Goal: Task Accomplishment & Management: Manage account settings

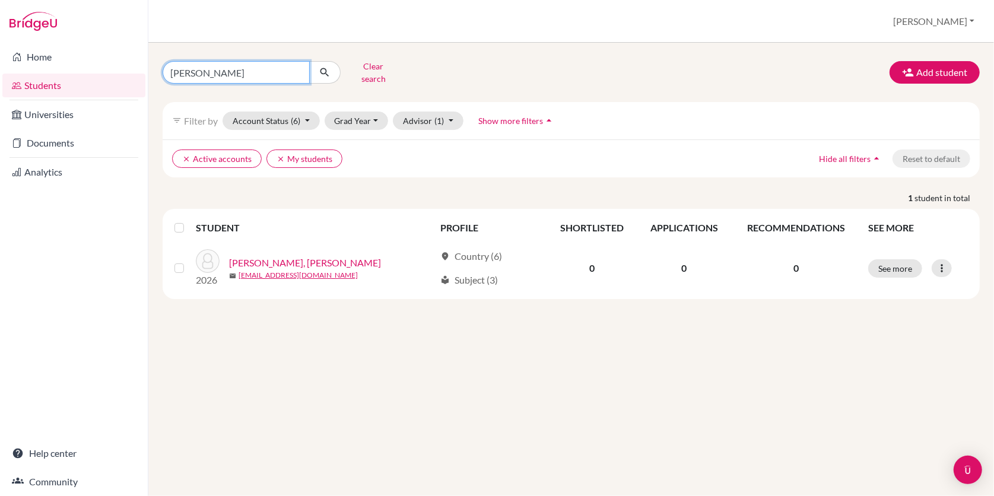
click at [219, 65] on input "Wang Lan" at bounding box center [236, 72] width 147 height 23
type input "W"
type input "good ar"
click at [324, 68] on button "submit" at bounding box center [324, 72] width 31 height 23
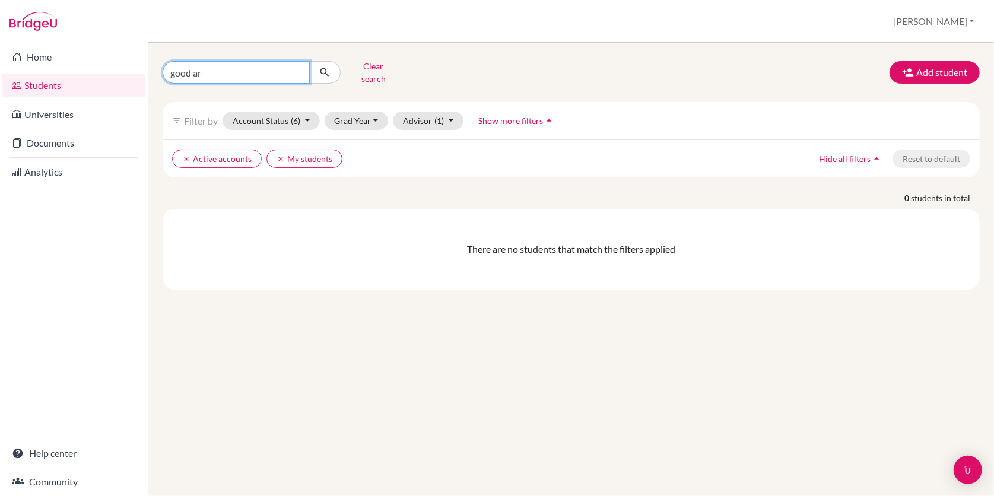
click at [179, 71] on input "good ar" at bounding box center [236, 72] width 147 height 23
type input "sood ar"
click at [324, 68] on button "submit" at bounding box center [324, 72] width 31 height 23
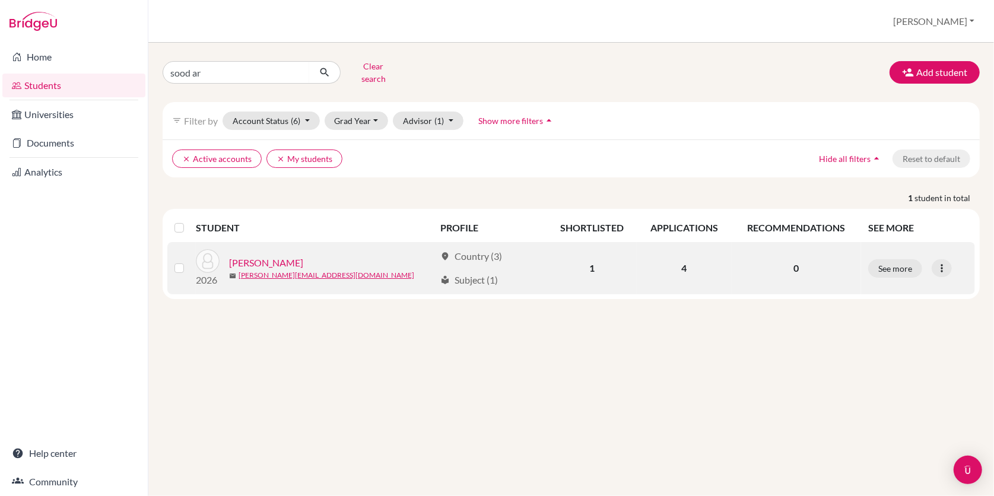
click at [247, 256] on link "SOOD, Ariana" at bounding box center [266, 263] width 74 height 14
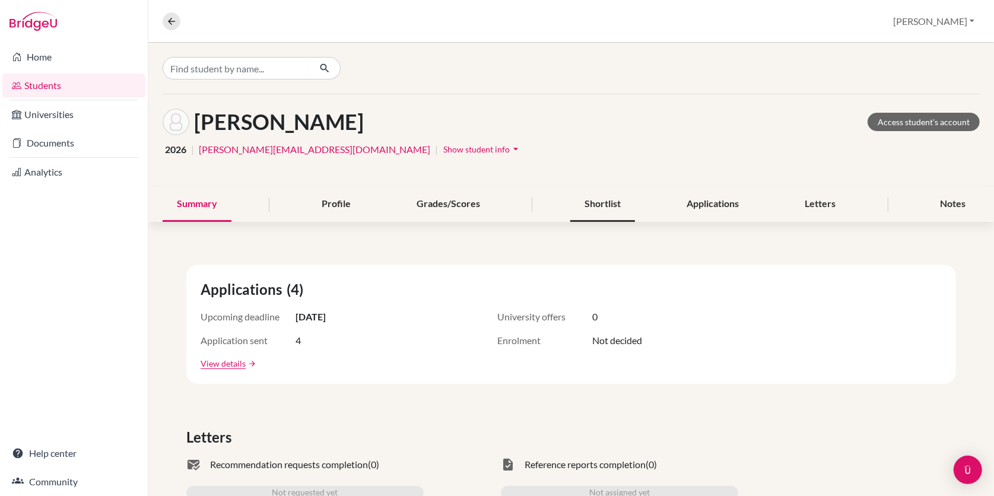
click at [600, 209] on div "Shortlist" at bounding box center [602, 204] width 65 height 35
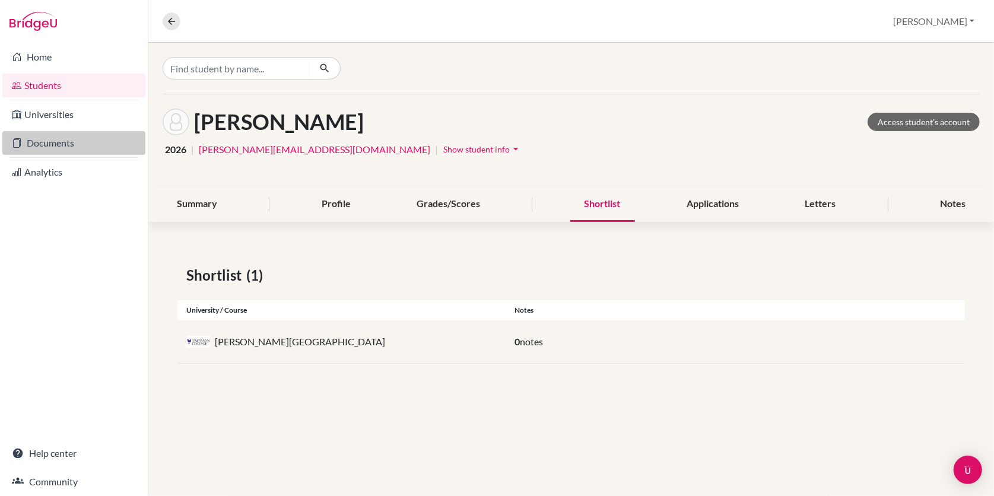
click at [64, 139] on link "Documents" at bounding box center [73, 143] width 143 height 24
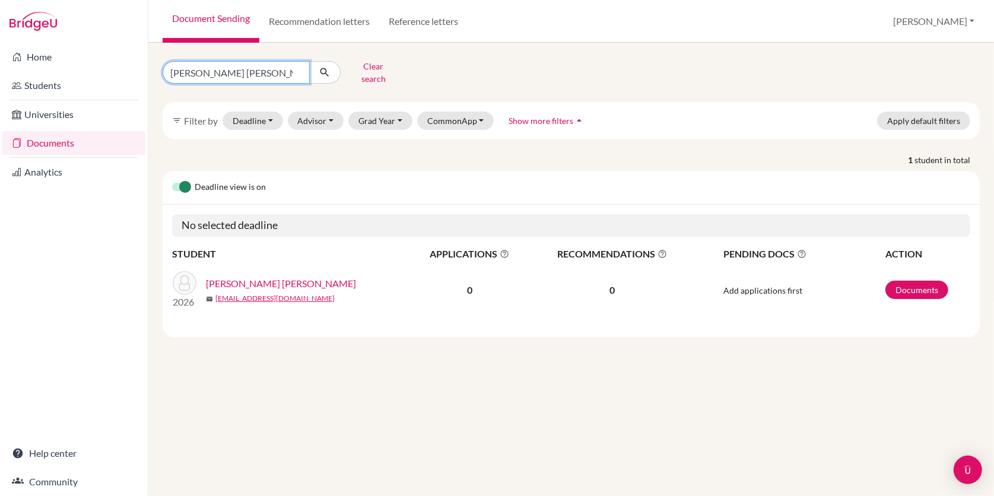
click at [240, 76] on input "alves barreto" at bounding box center [236, 72] width 147 height 23
type input "a"
type input "sood"
click at [324, 68] on button "submit" at bounding box center [324, 72] width 31 height 23
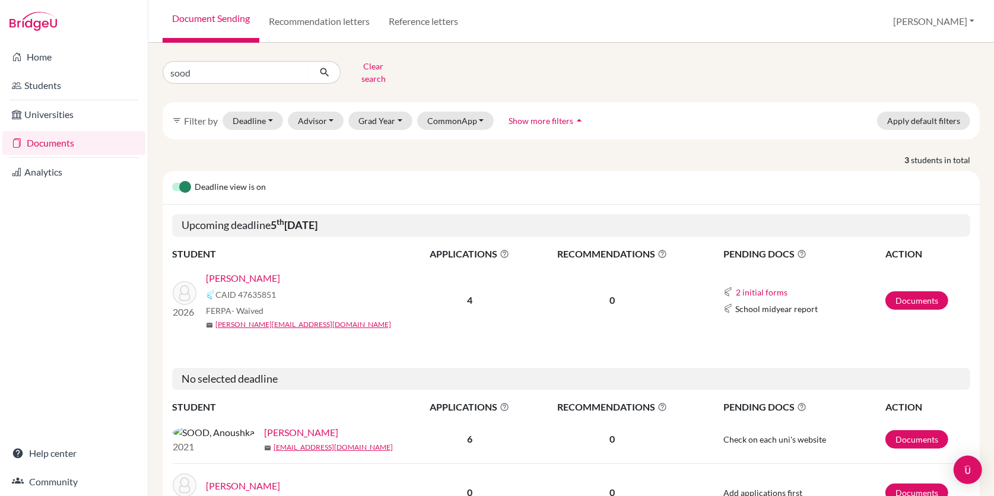
click at [251, 271] on link "[PERSON_NAME]" at bounding box center [243, 278] width 74 height 14
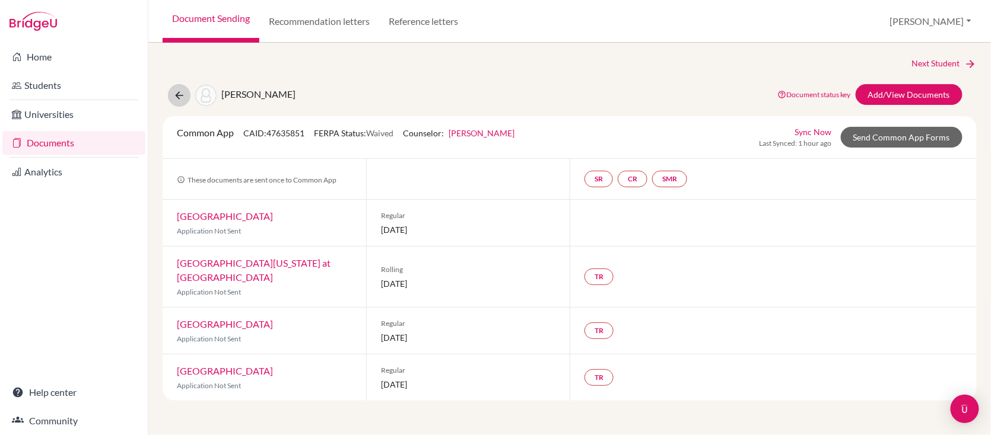
click at [182, 98] on icon at bounding box center [179, 96] width 12 height 12
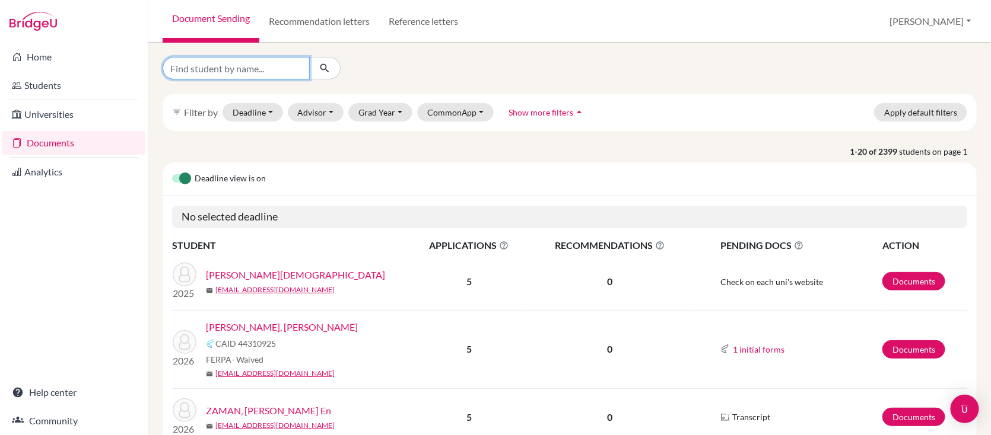
click at [258, 68] on input "Find student by name..." at bounding box center [236, 68] width 147 height 23
type input "upp"
click at [324, 68] on button "submit" at bounding box center [324, 68] width 31 height 23
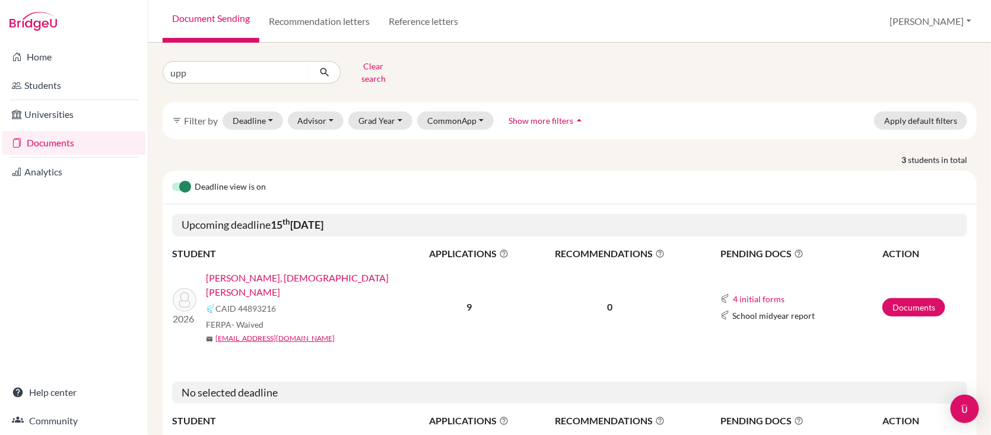
click at [265, 271] on link "UPPALAPATI, Samhita Savitri" at bounding box center [312, 285] width 212 height 28
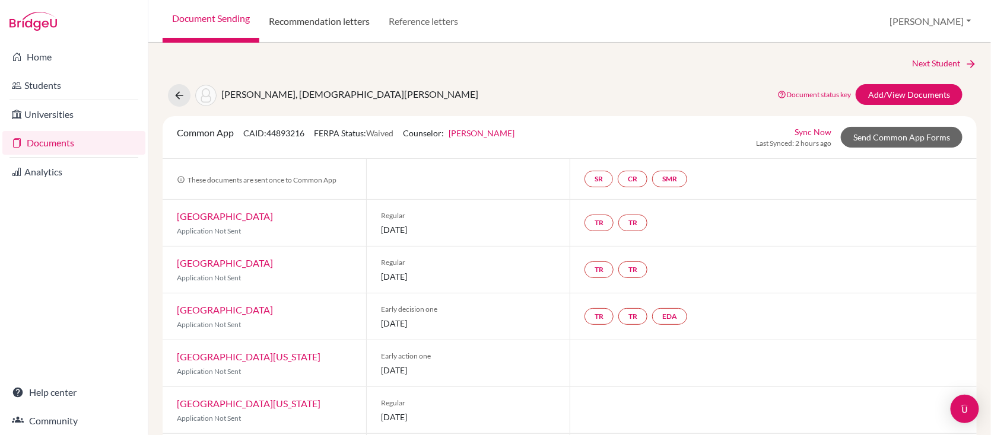
click at [326, 26] on link "Recommendation letters" at bounding box center [319, 21] width 120 height 43
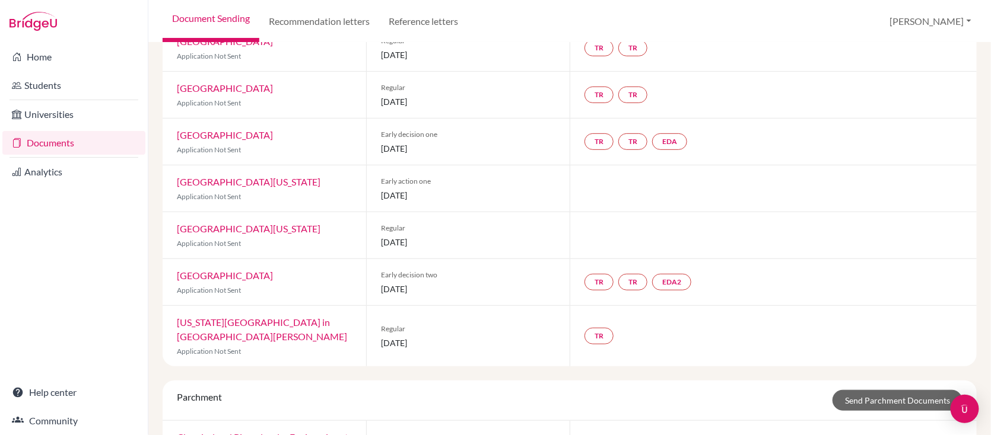
scroll to position [174, 0]
click at [681, 139] on link "EDA" at bounding box center [669, 142] width 35 height 17
click at [680, 282] on link "EDA2" at bounding box center [671, 283] width 39 height 17
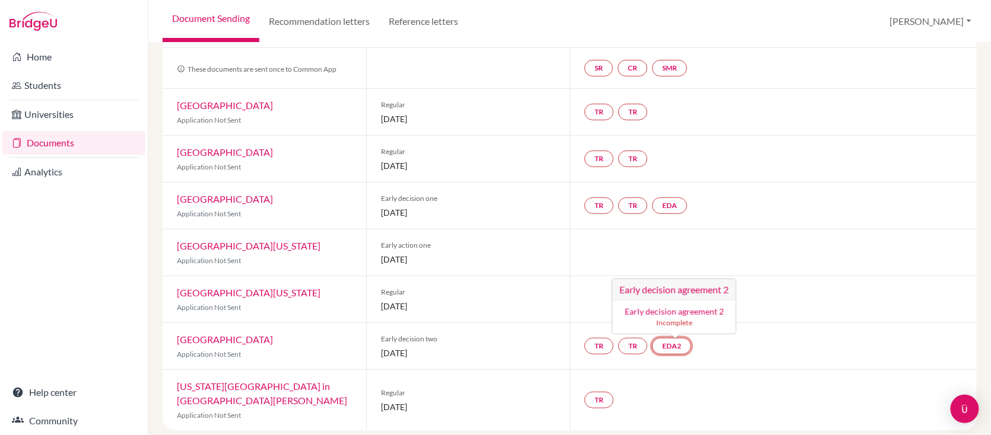
scroll to position [144, 0]
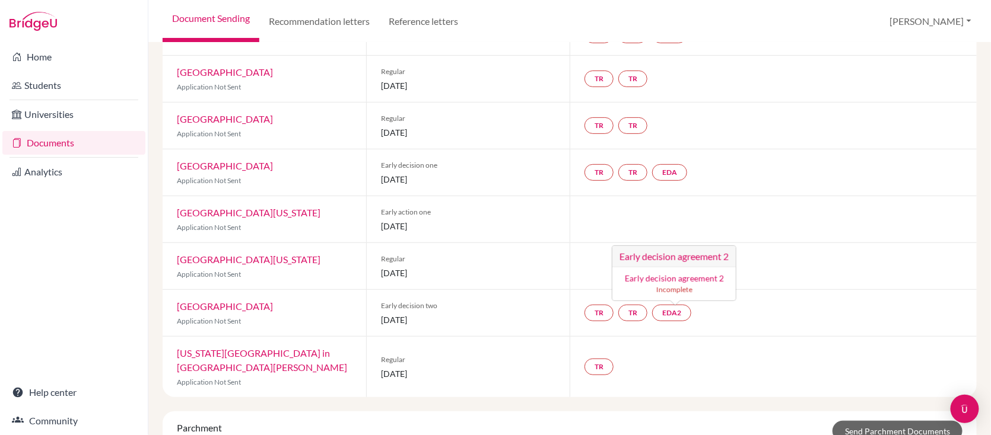
click at [584, 209] on div at bounding box center [772, 219] width 407 height 46
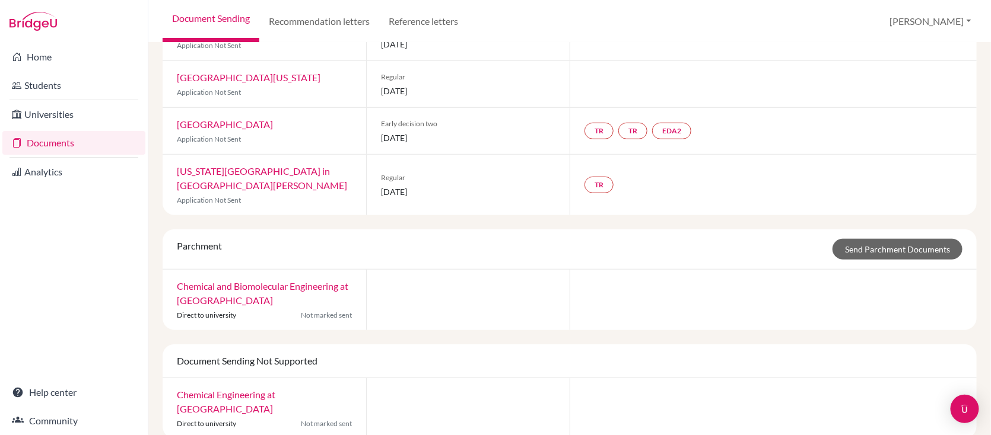
scroll to position [323, 0]
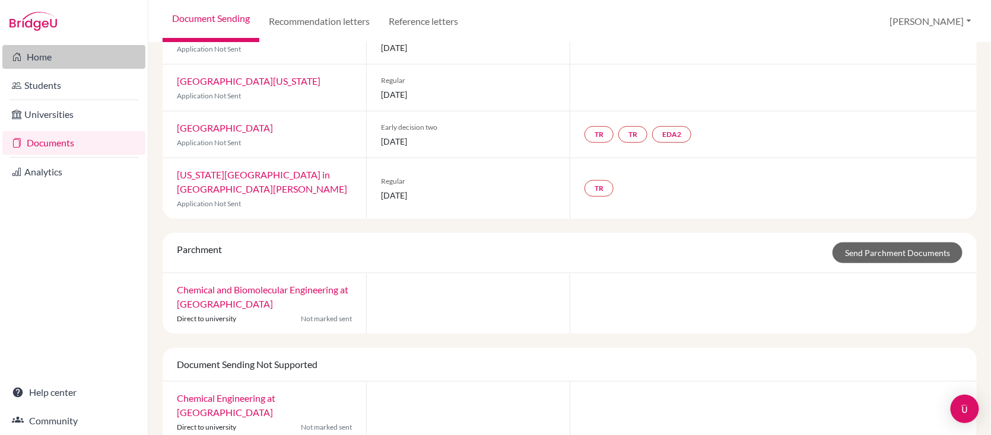
click at [42, 60] on link "Home" at bounding box center [73, 57] width 143 height 24
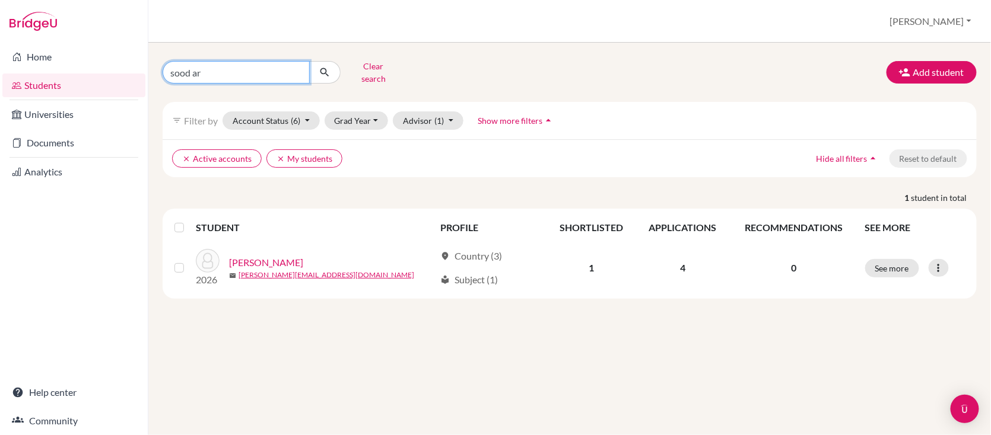
click at [219, 70] on input "sood ar" at bounding box center [236, 72] width 147 height 23
type input "s"
type input "[PERSON_NAME] [PERSON_NAME]"
click at [324, 68] on button "submit" at bounding box center [324, 72] width 31 height 23
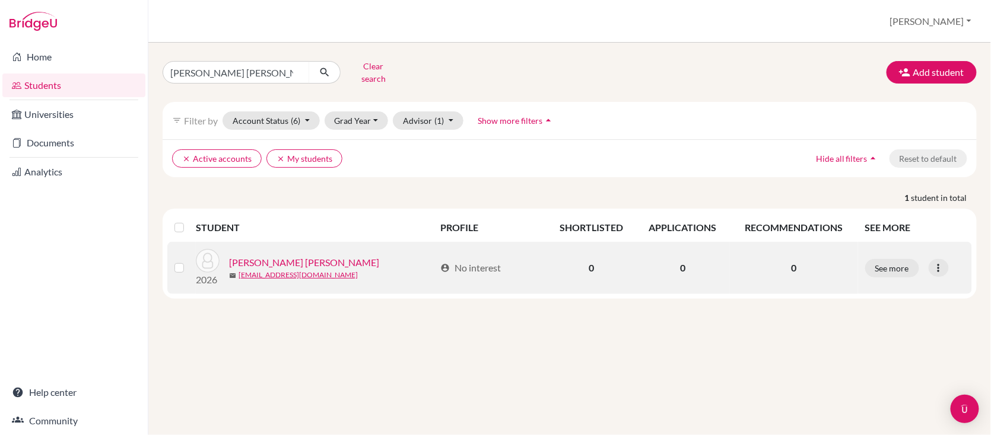
click at [260, 256] on link "[PERSON_NAME] [PERSON_NAME]" at bounding box center [304, 263] width 150 height 14
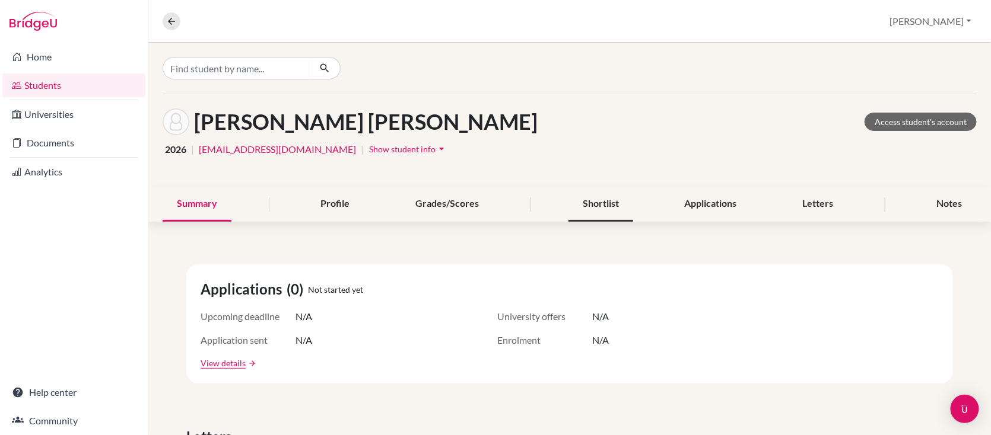
click at [587, 204] on div "Shortlist" at bounding box center [600, 204] width 65 height 35
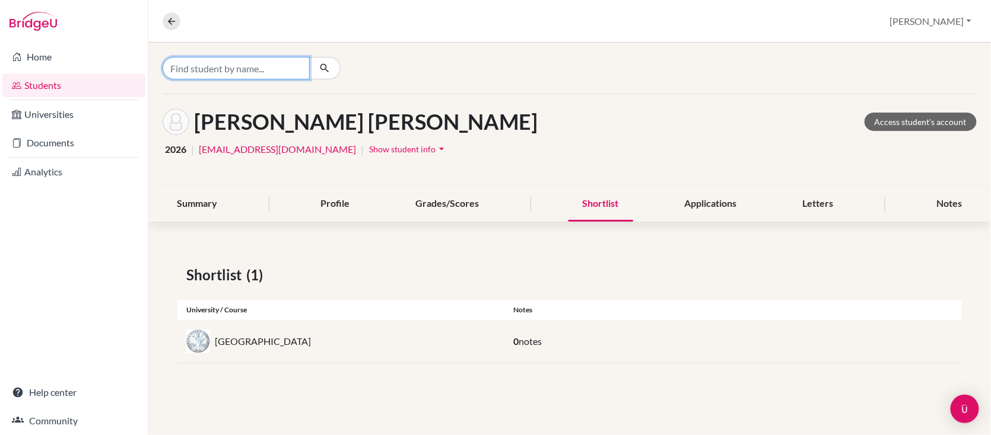
click at [244, 73] on input "Find student by name..." at bounding box center [236, 68] width 147 height 23
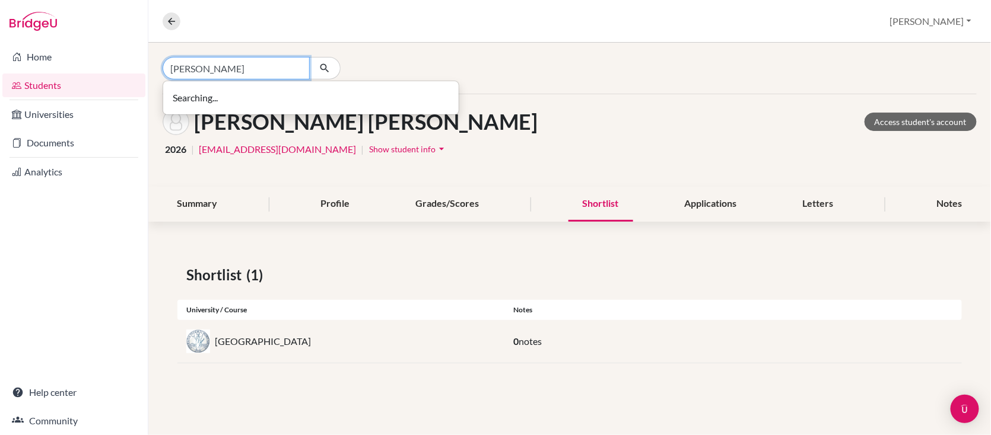
type input "WANG lan"
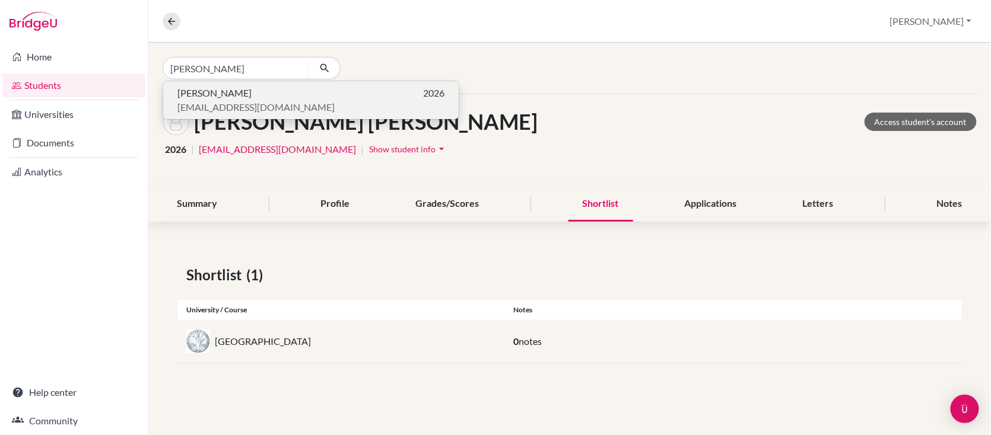
click at [243, 93] on p "Lanruo WANG 2026" at bounding box center [310, 93] width 267 height 14
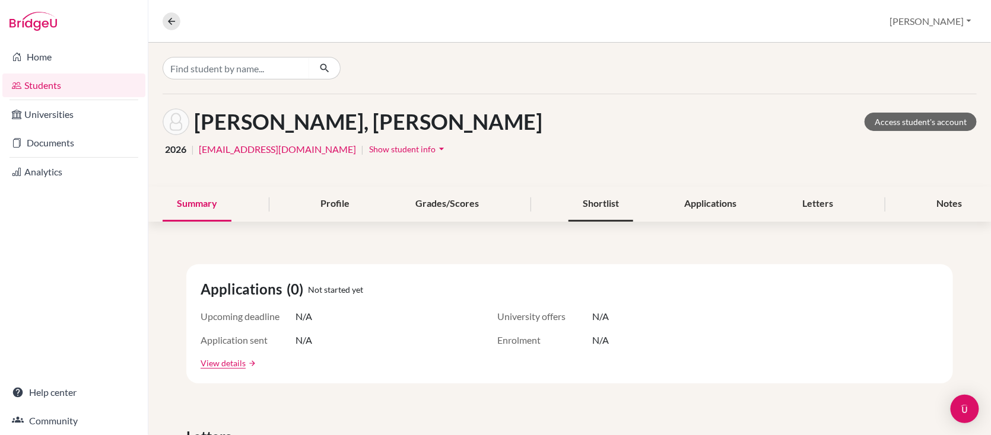
click at [596, 198] on div "Shortlist" at bounding box center [600, 204] width 65 height 35
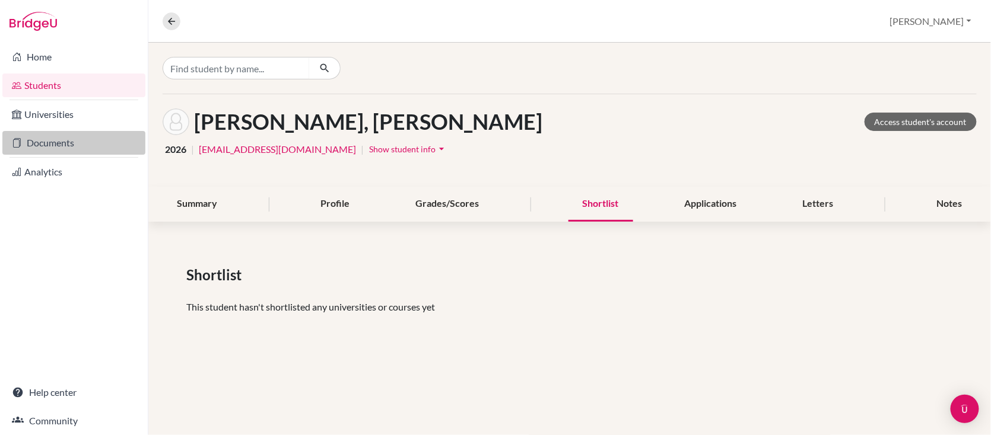
click at [56, 145] on link "Documents" at bounding box center [73, 143] width 143 height 24
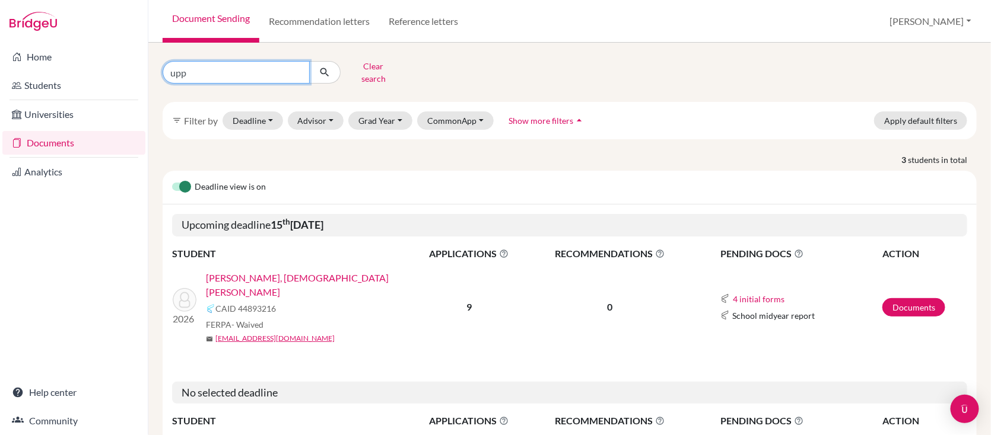
click at [190, 65] on input "upp" at bounding box center [236, 72] width 147 height 23
type input "u"
type input "wang lan"
click at [324, 68] on button "submit" at bounding box center [324, 72] width 31 height 23
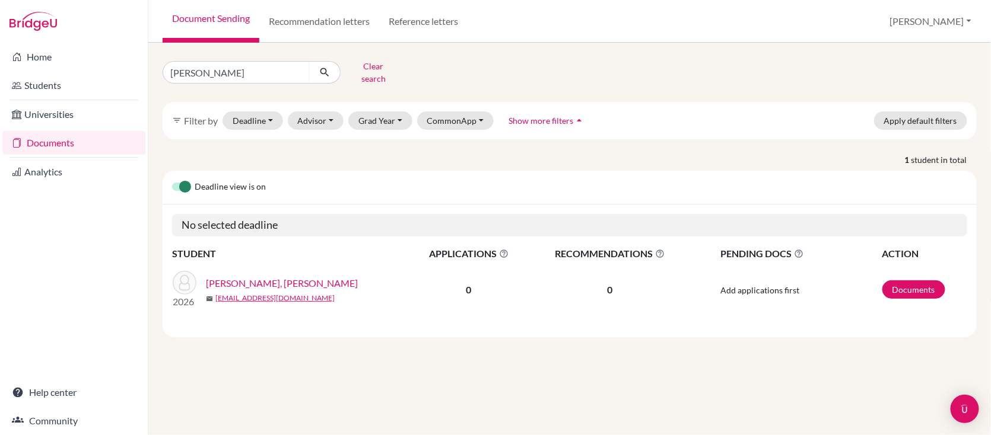
click at [247, 277] on link "[PERSON_NAME], [PERSON_NAME]" at bounding box center [282, 283] width 152 height 14
